Goal: Submit feedback/report problem: Submit feedback/report problem

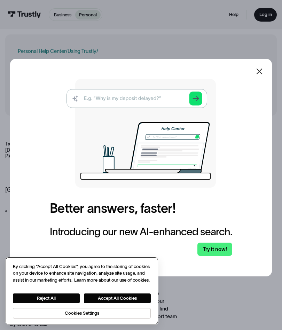
click at [124, 298] on button "Accept All Cookies" at bounding box center [117, 299] width 67 height 10
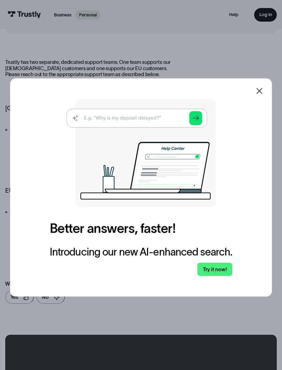
scroll to position [82, 0]
click at [263, 90] on icon at bounding box center [260, 91] width 8 height 8
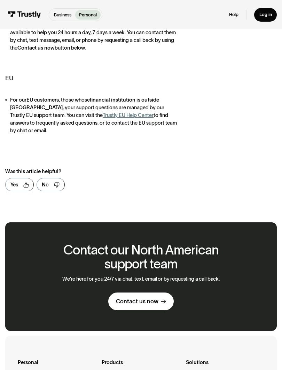
scroll to position [195, 0]
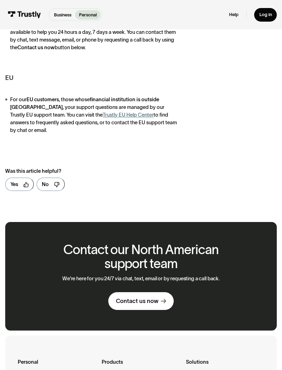
click at [161, 299] on icon at bounding box center [163, 301] width 5 height 5
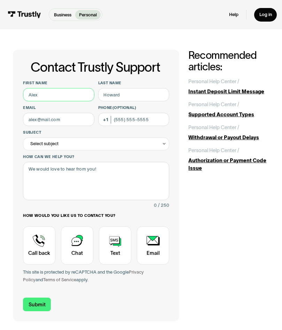
click at [51, 94] on input "First name" at bounding box center [58, 94] width 71 height 13
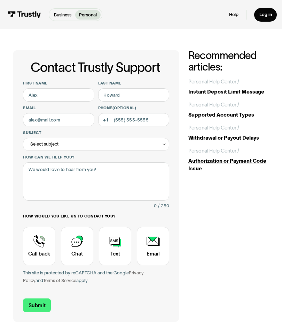
type input "[PERSON_NAME]"
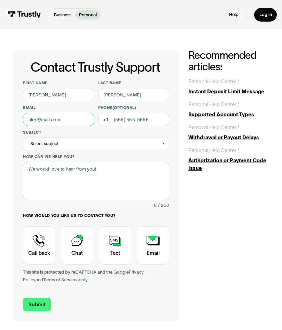
type input "[EMAIL_ADDRESS][DOMAIN_NAME]"
type input "[PHONE_NUMBER]"
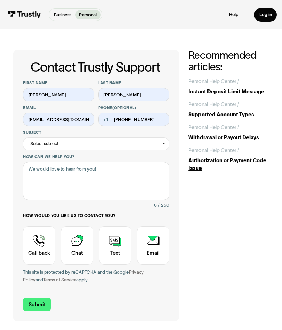
click at [166, 145] on icon "Contact Trustly Support" at bounding box center [164, 144] width 5 height 5
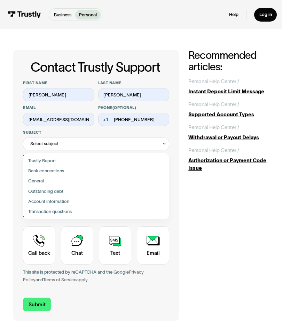
click at [66, 214] on div "Contact Trustly Support" at bounding box center [95, 212] width 141 height 10
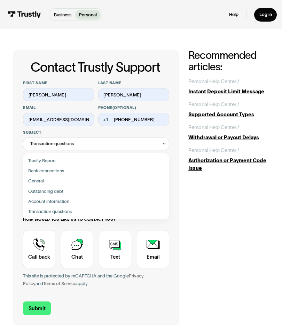
type input "**********"
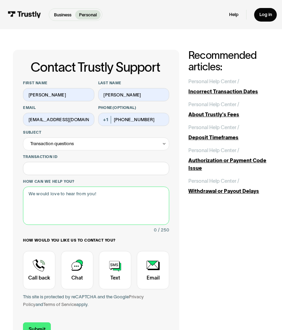
click at [53, 197] on textarea "How can we help you?" at bounding box center [96, 206] width 146 height 38
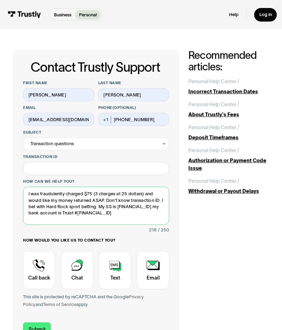
type textarea "I was fraudulently charged $75 (3 charges at 25 dollars) and would like my mone…"
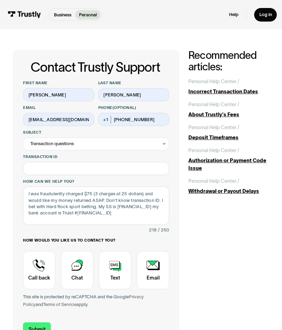
click at [46, 323] on input "Submit" at bounding box center [37, 330] width 28 height 14
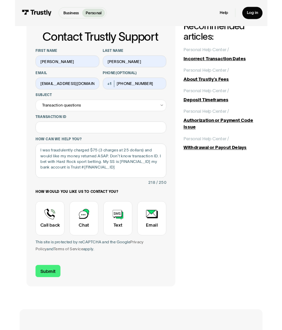
scroll to position [27, 0]
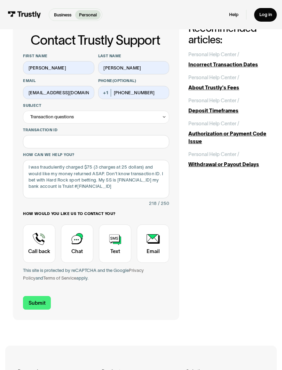
click at [158, 242] on div "Contact Trustly Support" at bounding box center [153, 244] width 32 height 38
click at [43, 299] on input "Submit" at bounding box center [37, 303] width 28 height 14
type input "[PHONE_NUMBER]"
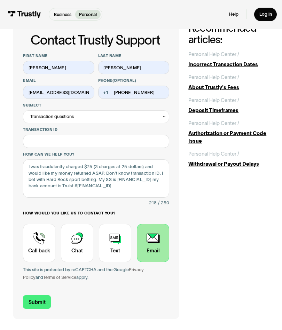
scroll to position [47, 0]
